Goal: Task Accomplishment & Management: Use online tool/utility

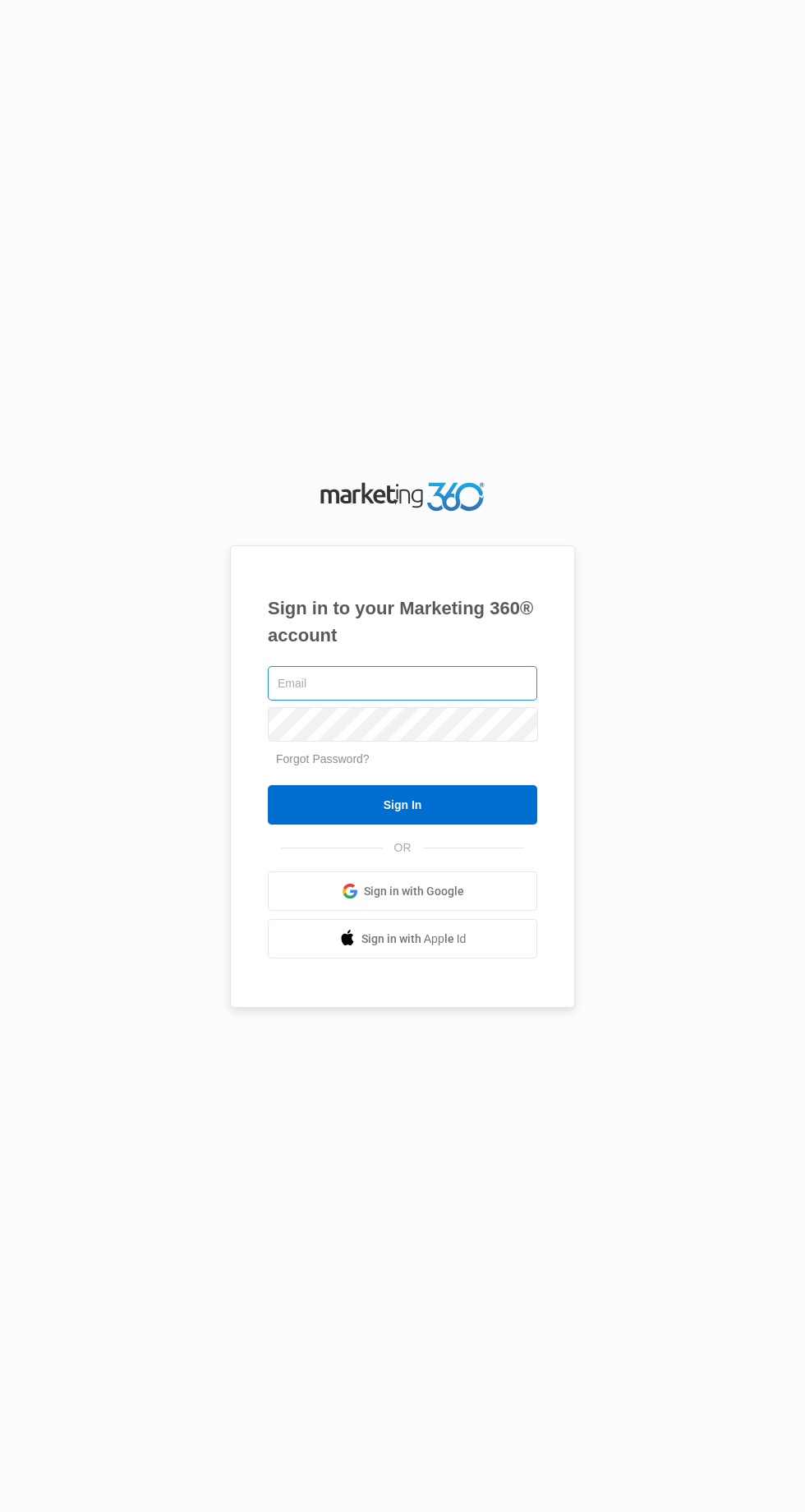
click at [452, 700] on input "text" at bounding box center [402, 683] width 269 height 34
type input "[EMAIL_ADDRESS][DOMAIN_NAME]"
click at [268, 785] on input "Sign In" at bounding box center [402, 804] width 269 height 39
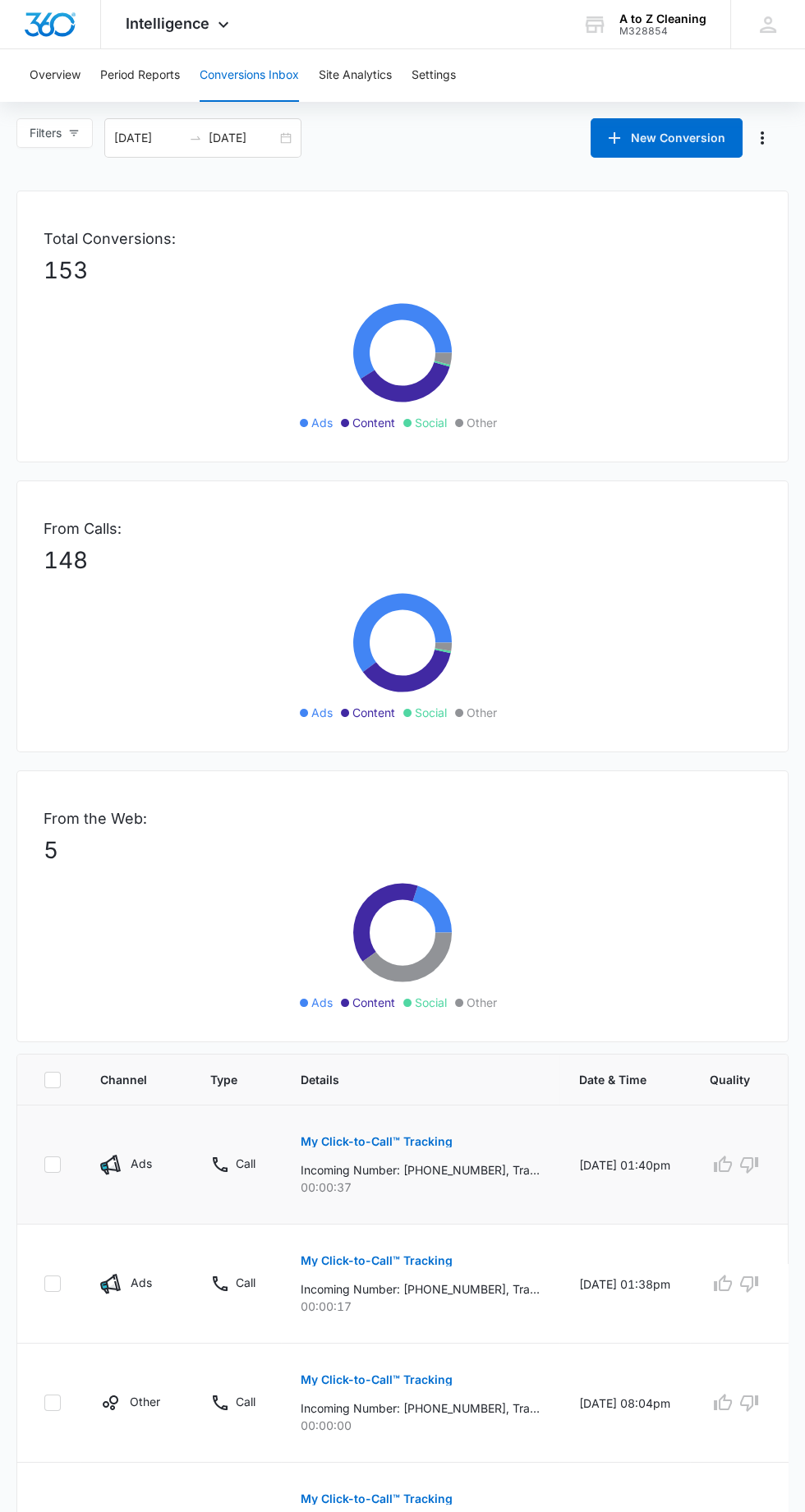
click at [409, 1139] on p "My Click-to-Call™ Tracking" at bounding box center [376, 1141] width 152 height 11
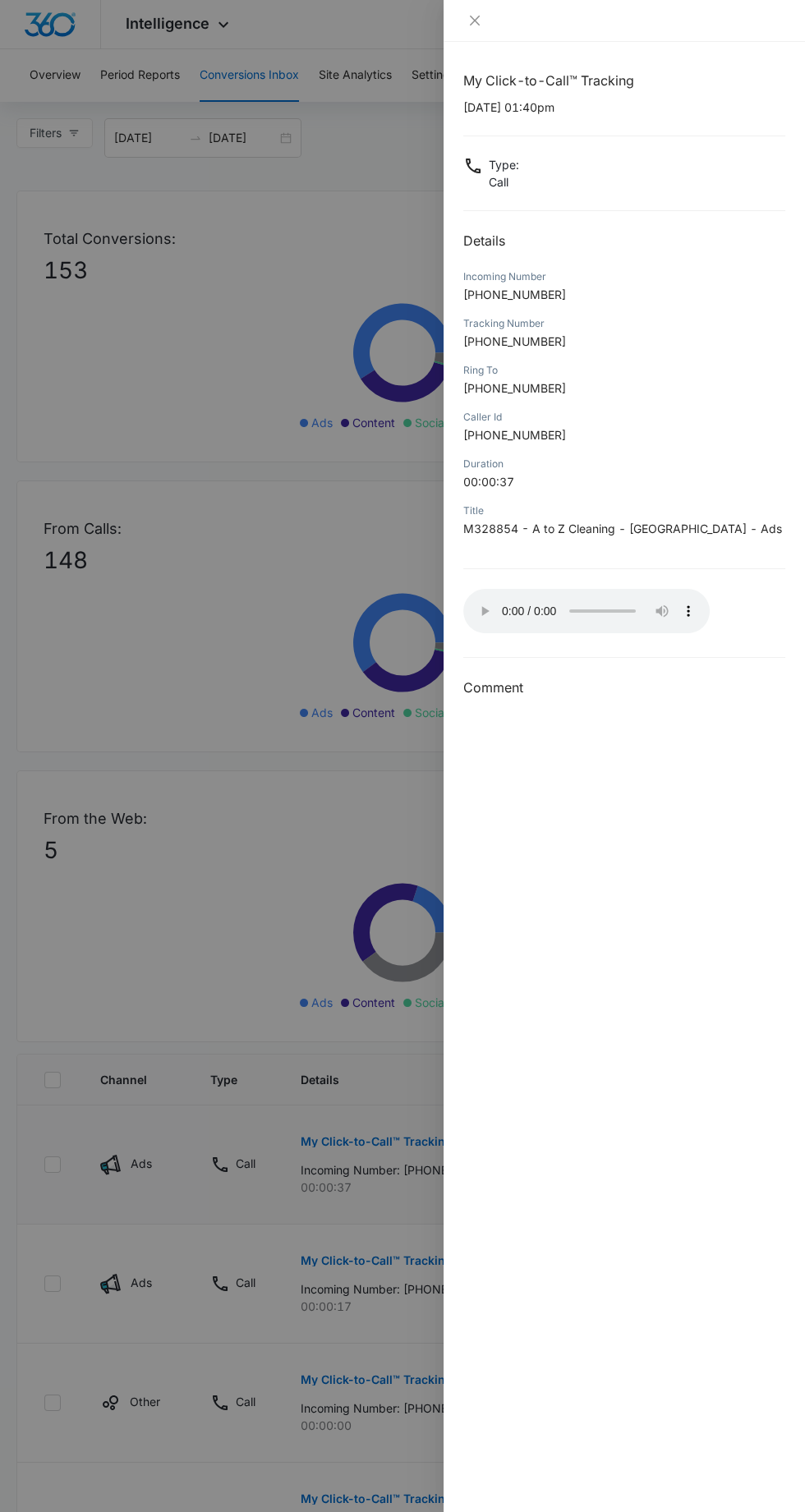
scroll to position [10, 0]
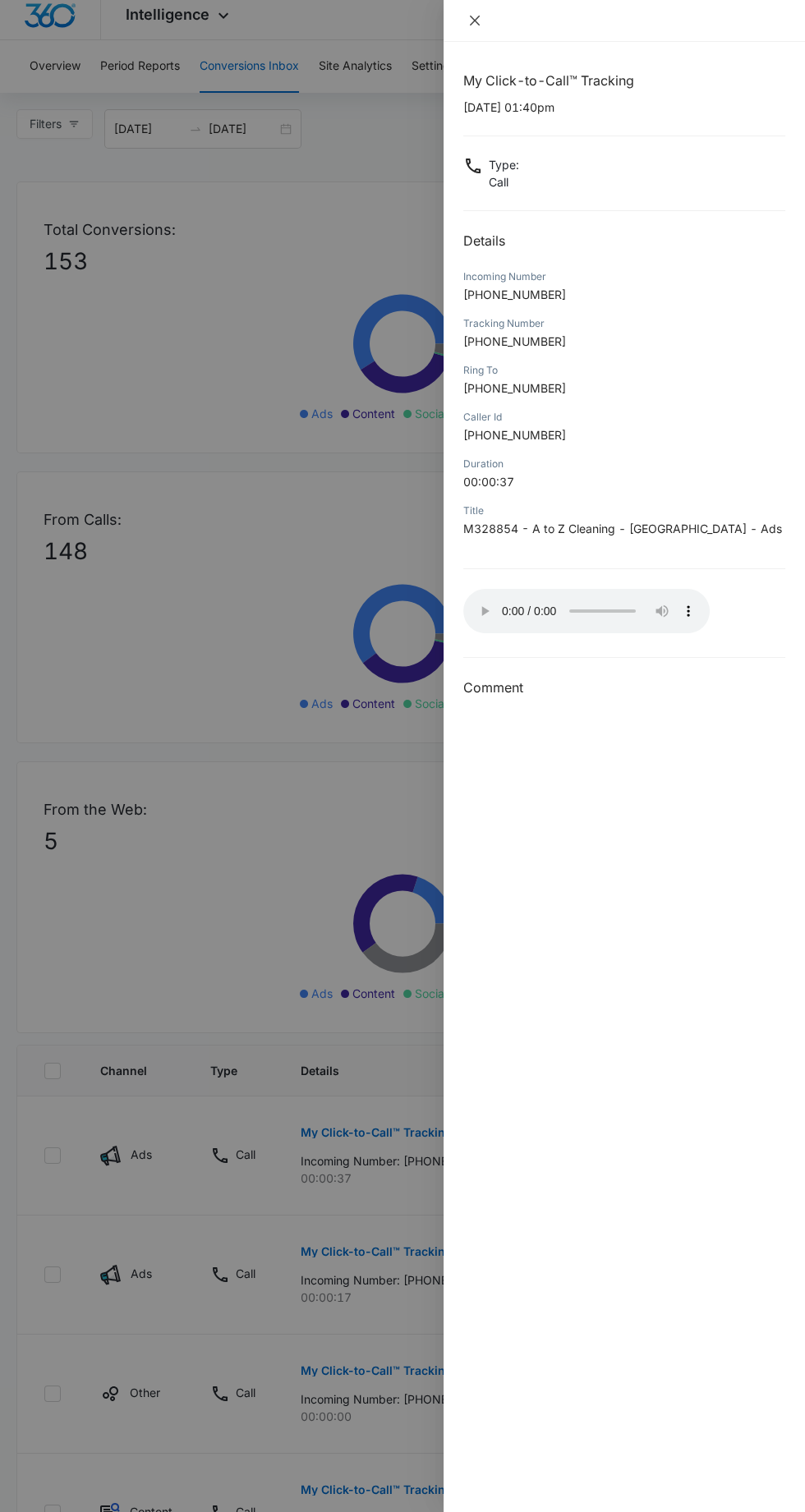
click at [474, 24] on icon "close" at bounding box center [475, 21] width 13 height 13
